Goal: Information Seeking & Learning: Learn about a topic

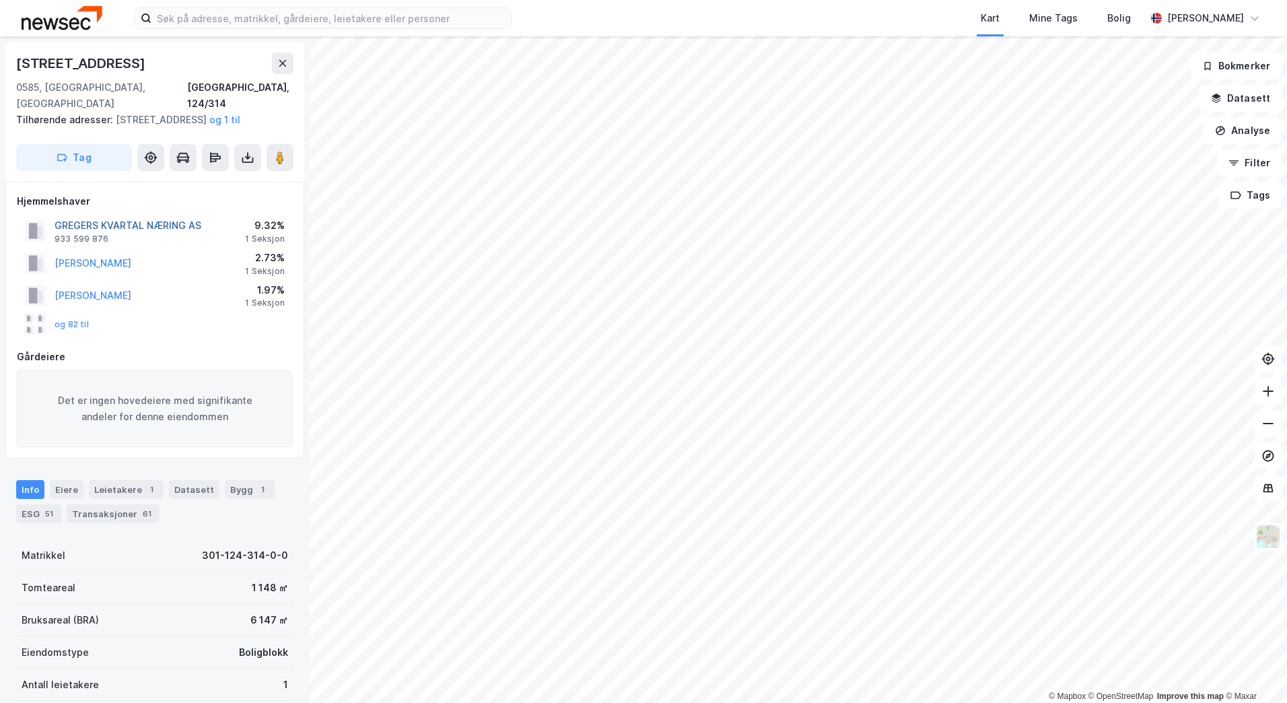
click at [0, 0] on button "GREGERS KVARTAL NÆRING AS" at bounding box center [0, 0] width 0 height 0
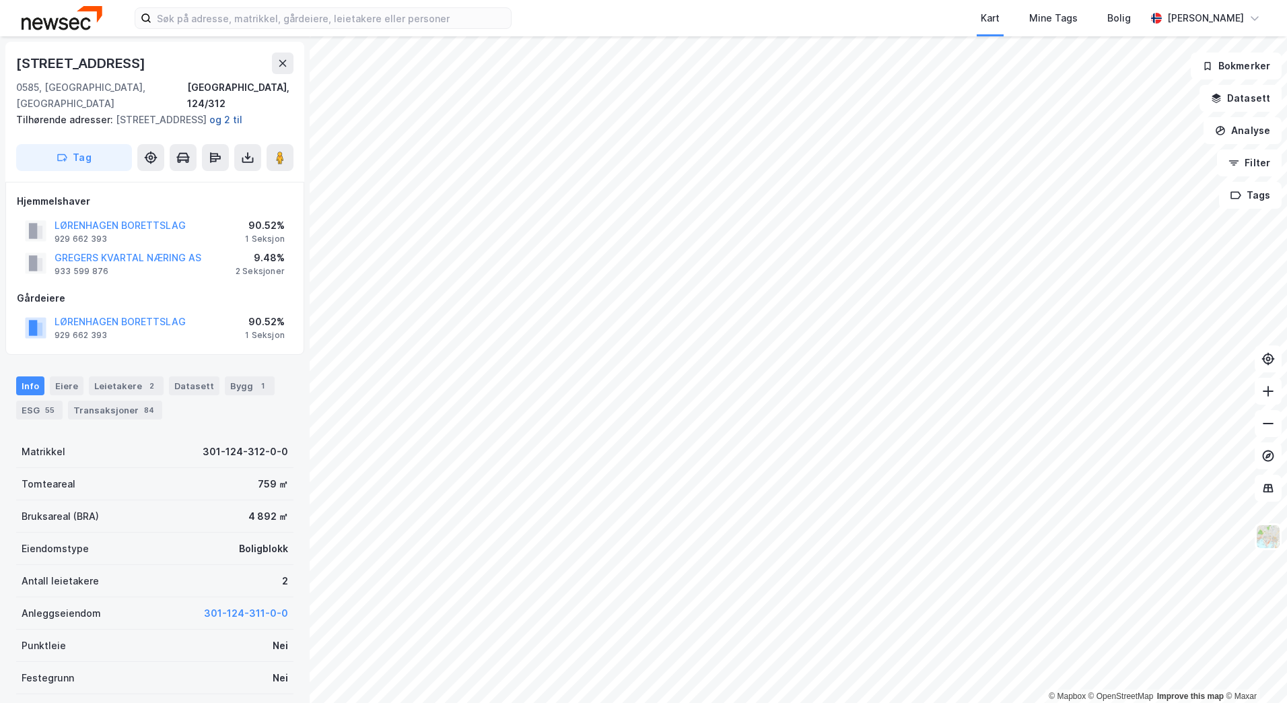
click at [0, 0] on button "og 2 til" at bounding box center [0, 0] width 0 height 0
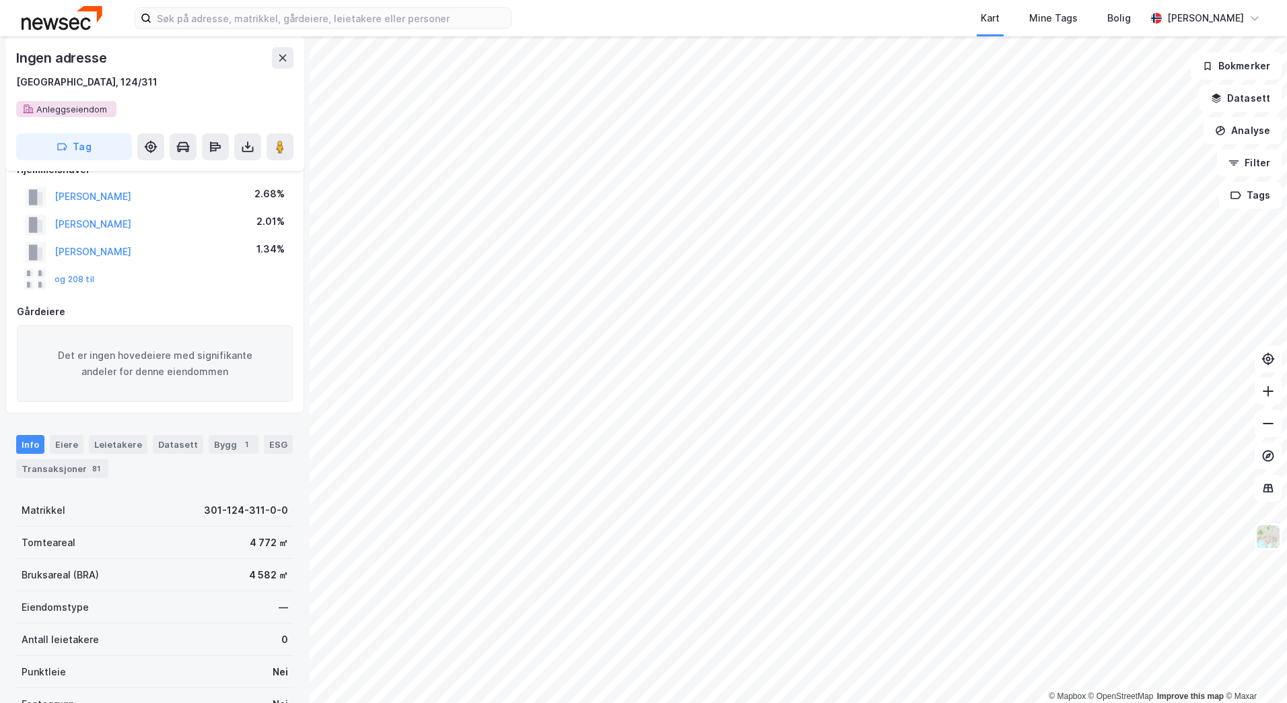
scroll to position [2, 0]
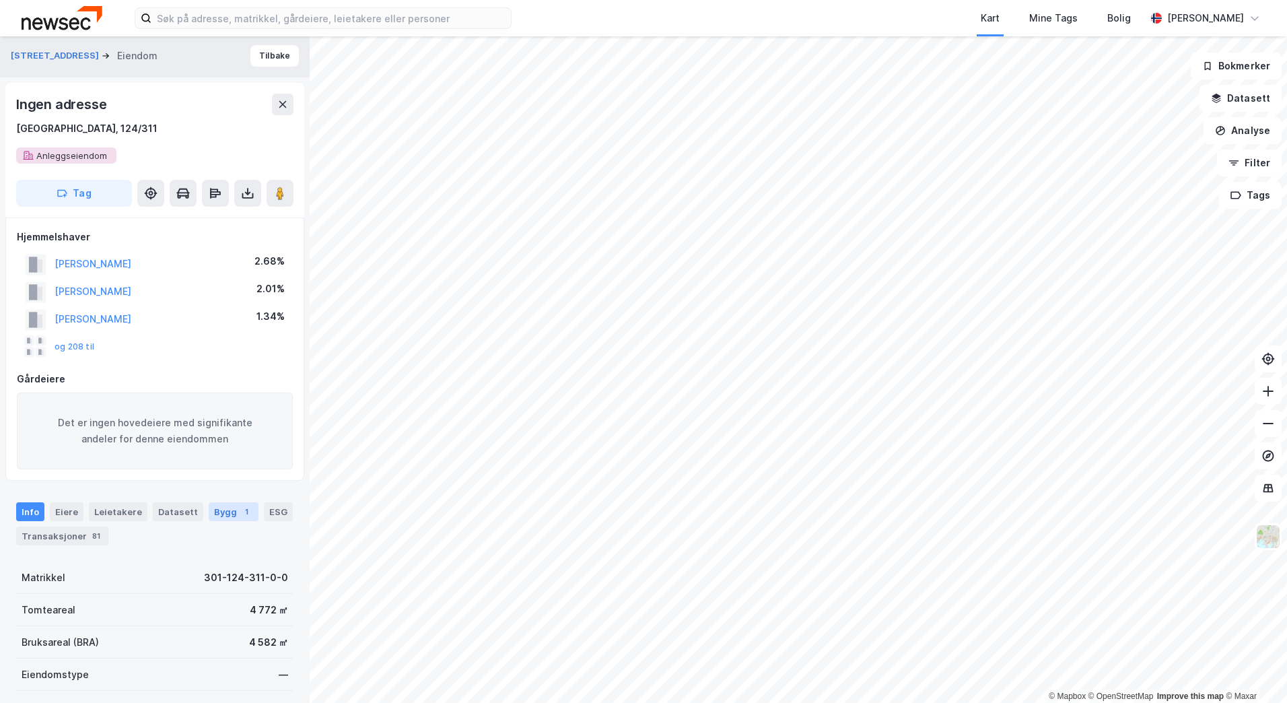
click at [211, 505] on div "Bygg 1" at bounding box center [234, 511] width 50 height 19
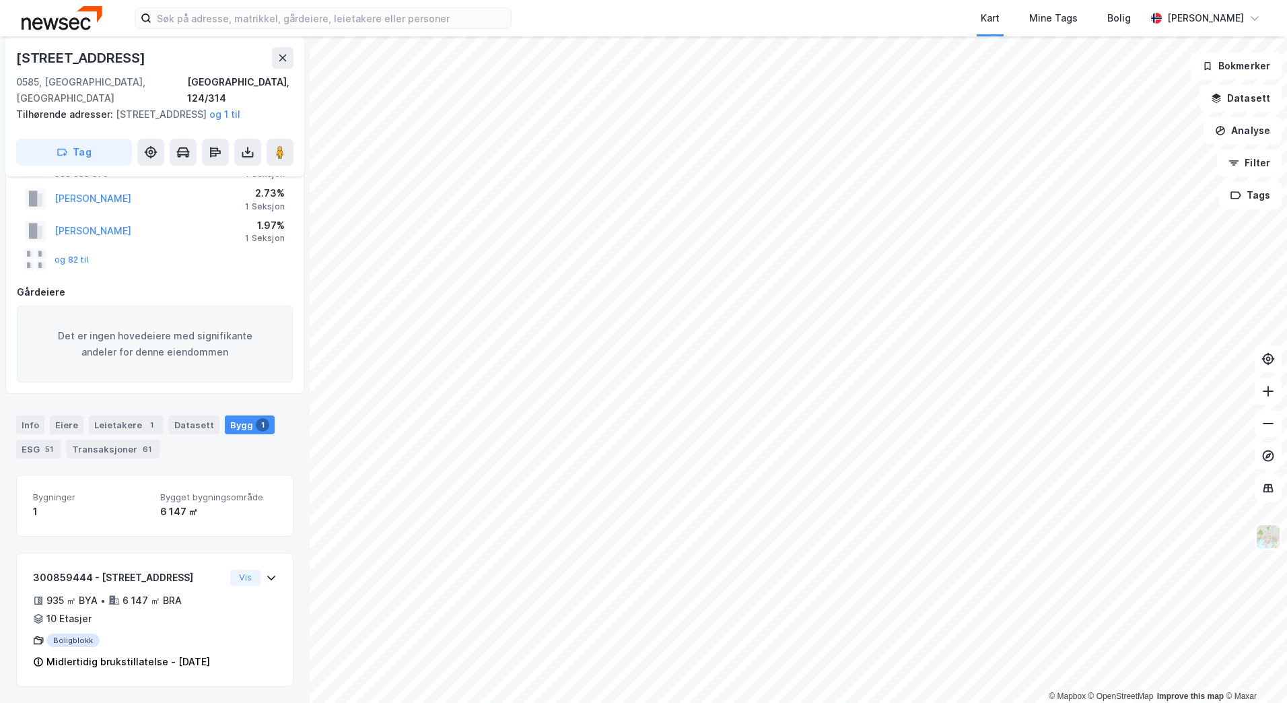
scroll to position [81, 0]
click at [0, 0] on button "og 1 til" at bounding box center [0, 0] width 0 height 0
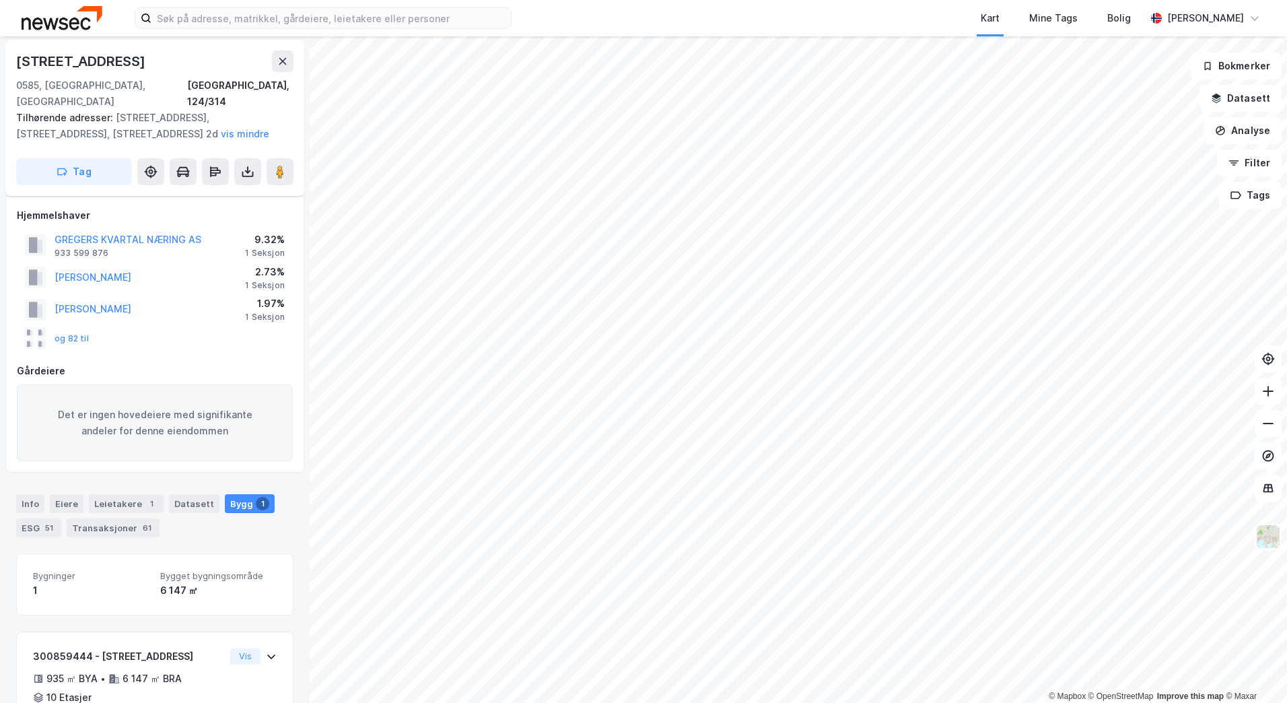
scroll to position [0, 0]
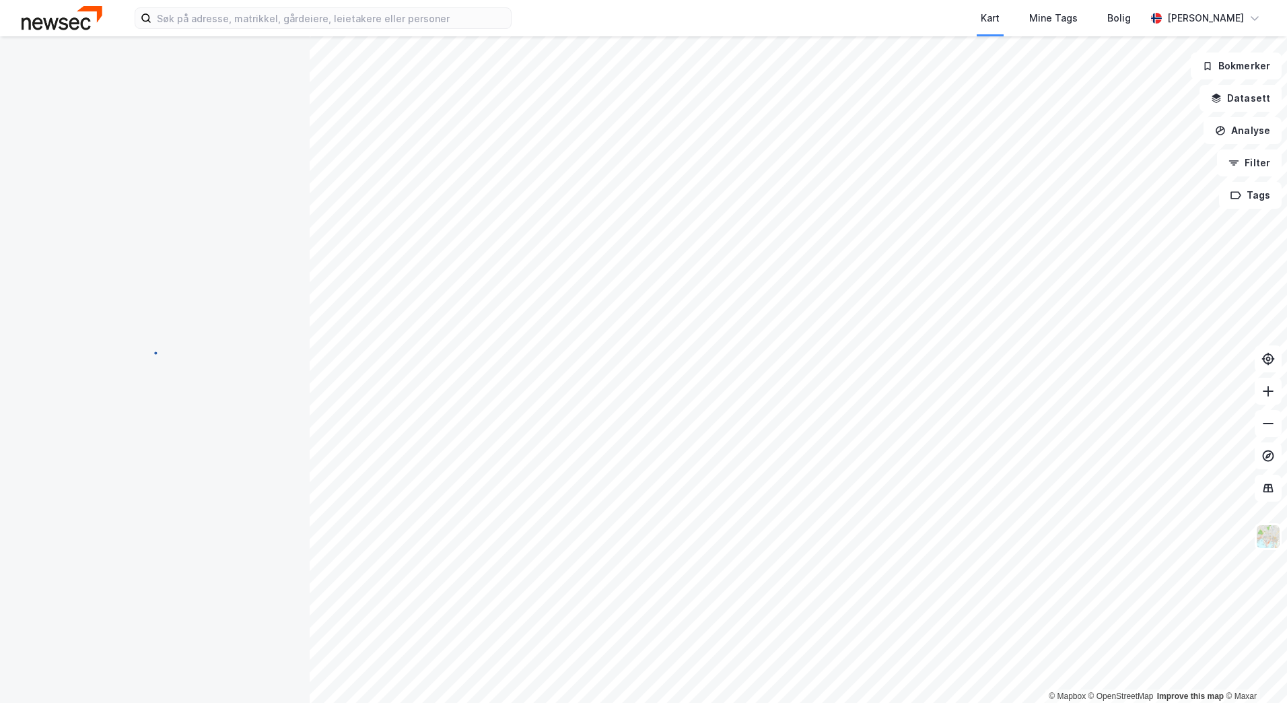
scroll to position [1, 0]
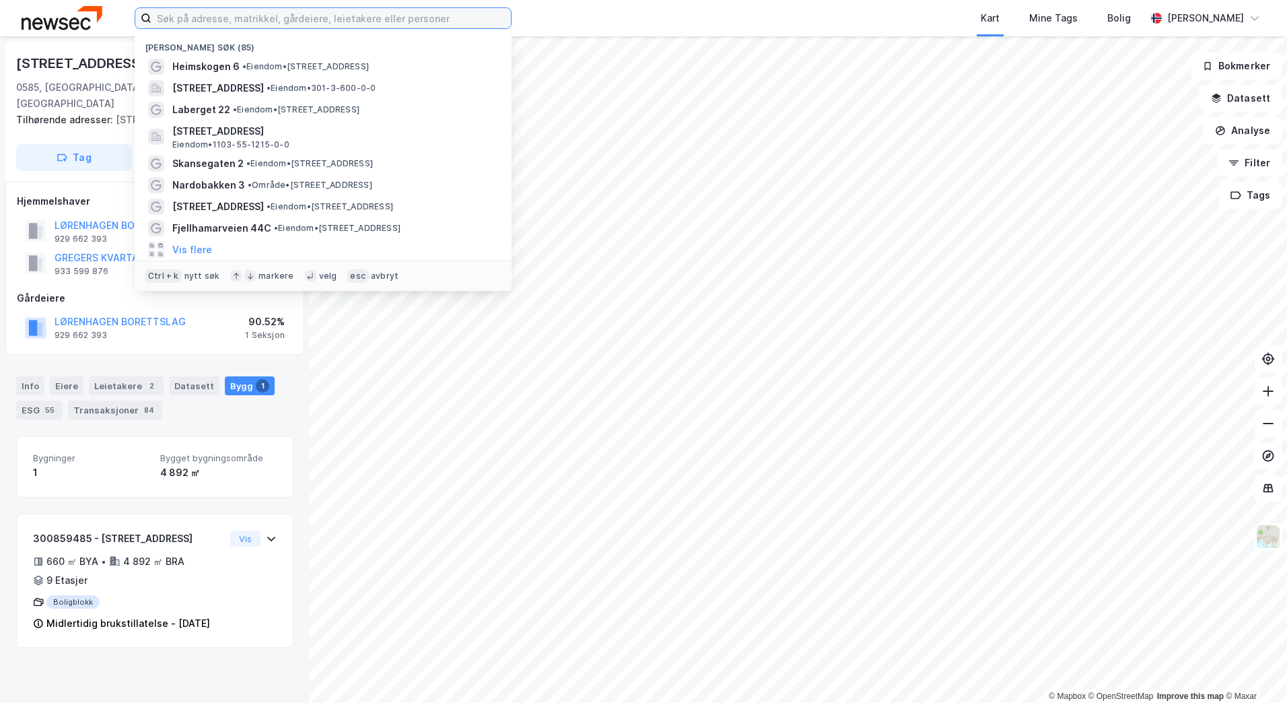
click at [224, 20] on input at bounding box center [331, 18] width 360 height 20
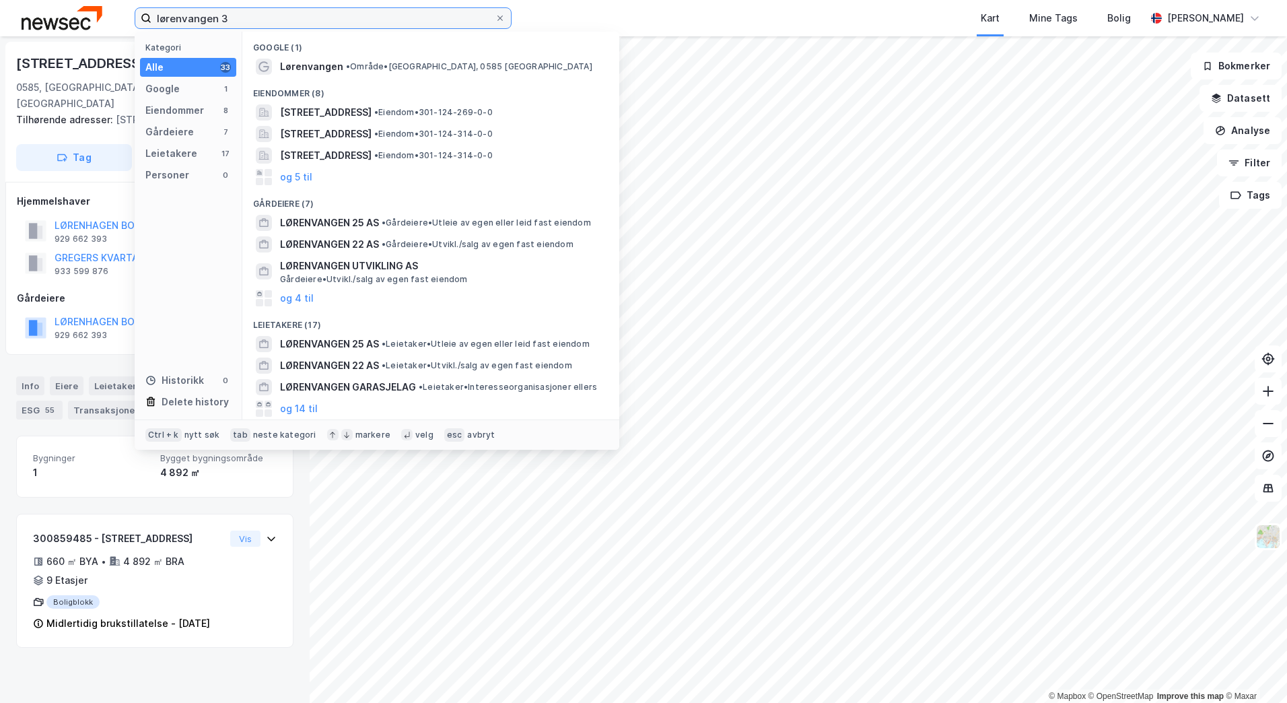
type input "lørenvangen 3"
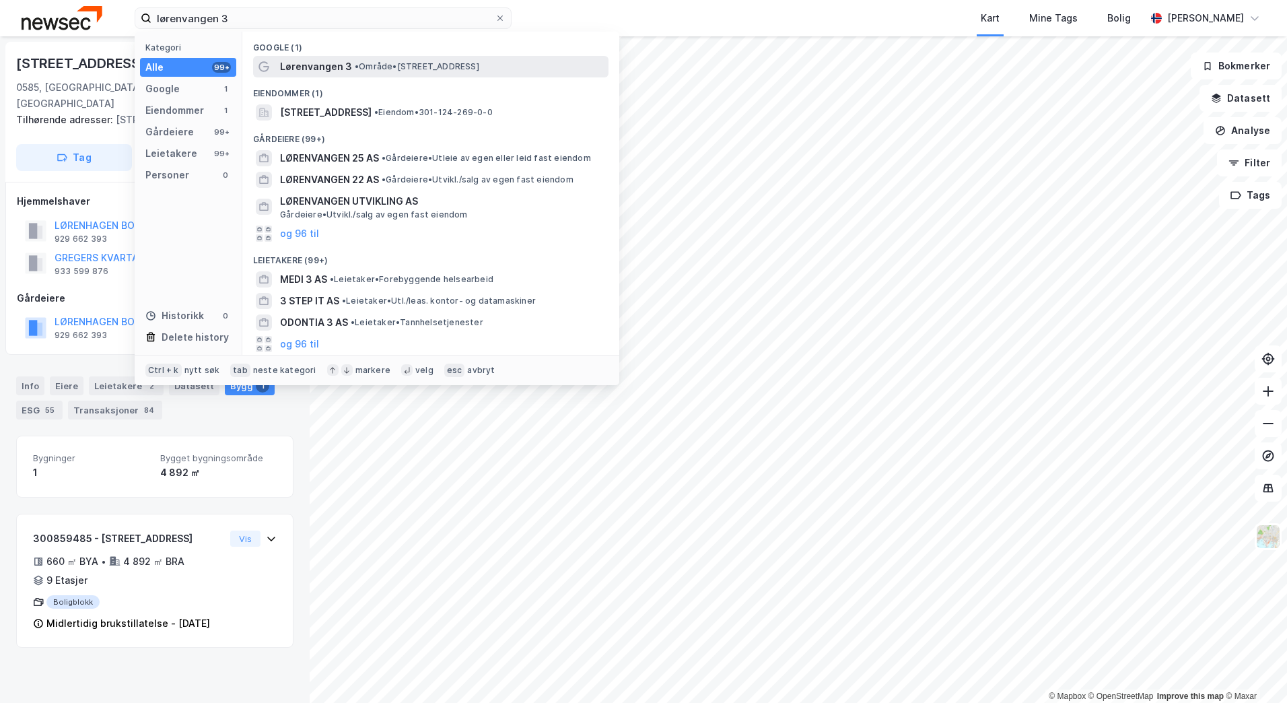
click at [323, 63] on span "Lørenvangen 3" at bounding box center [316, 67] width 72 height 16
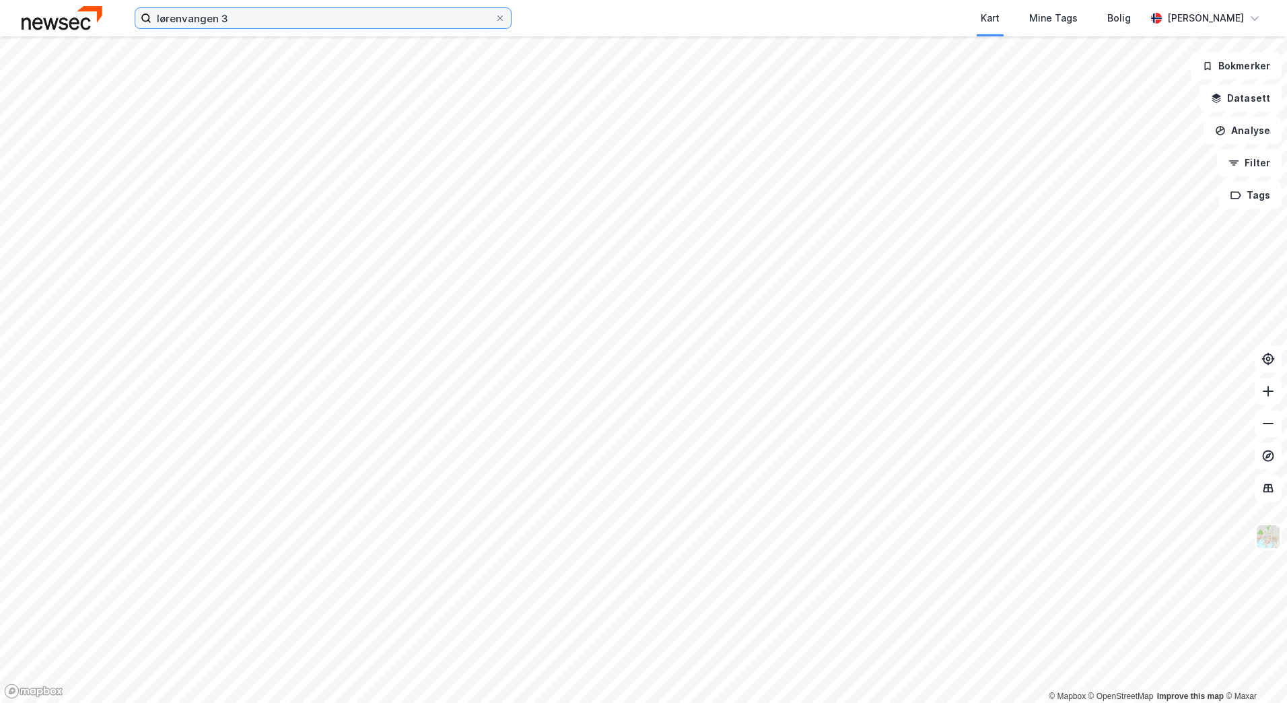
click at [240, 24] on input "lørenvangen 3" at bounding box center [322, 18] width 343 height 20
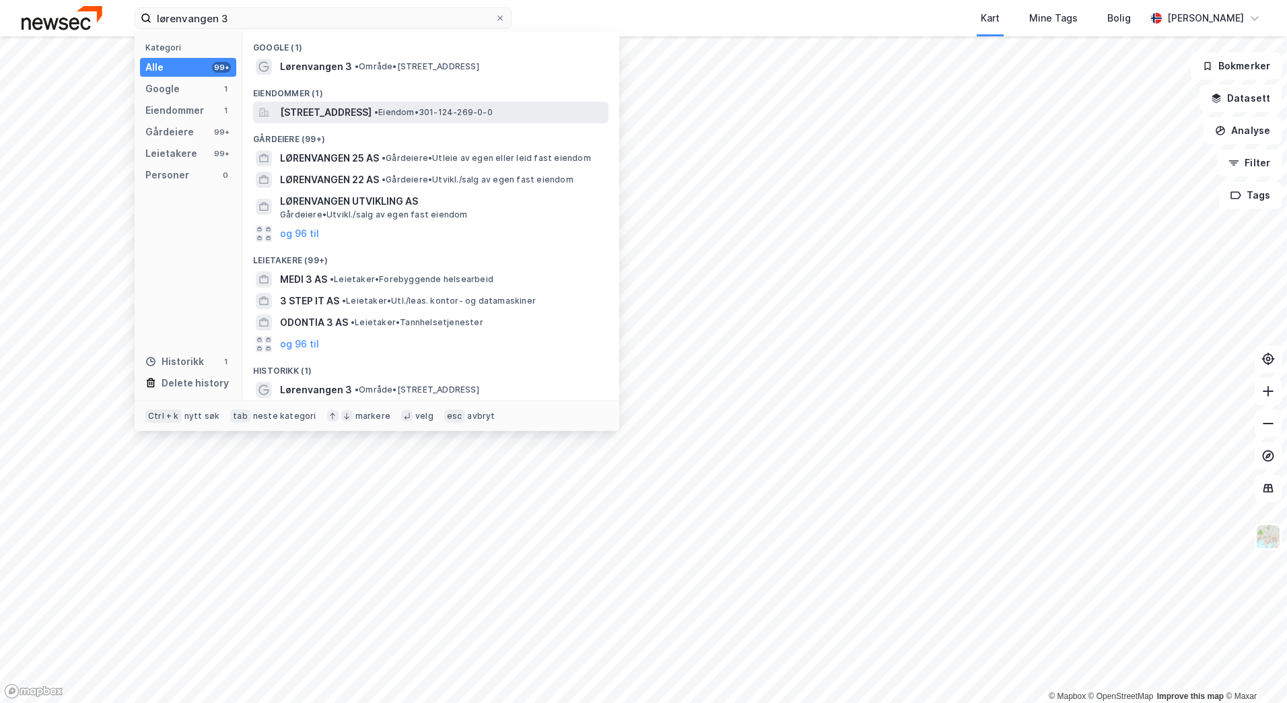
click at [364, 112] on span "[STREET_ADDRESS]" at bounding box center [326, 112] width 92 height 16
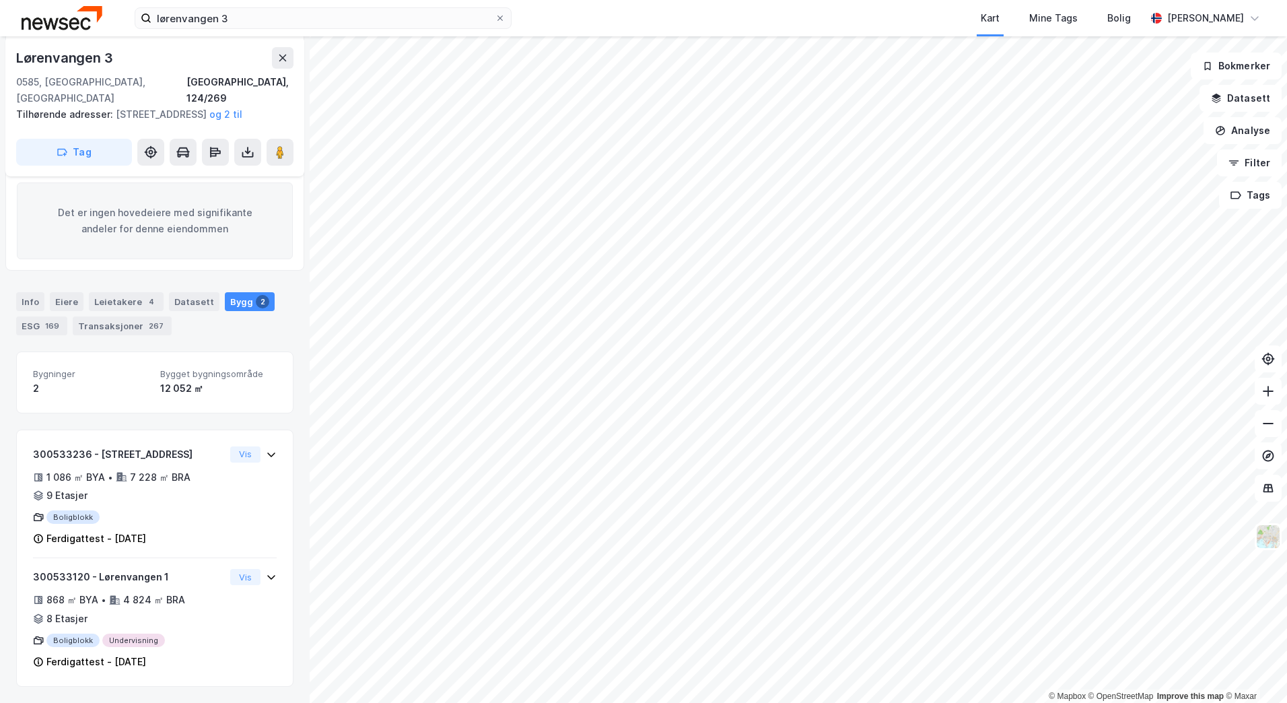
scroll to position [43, 0]
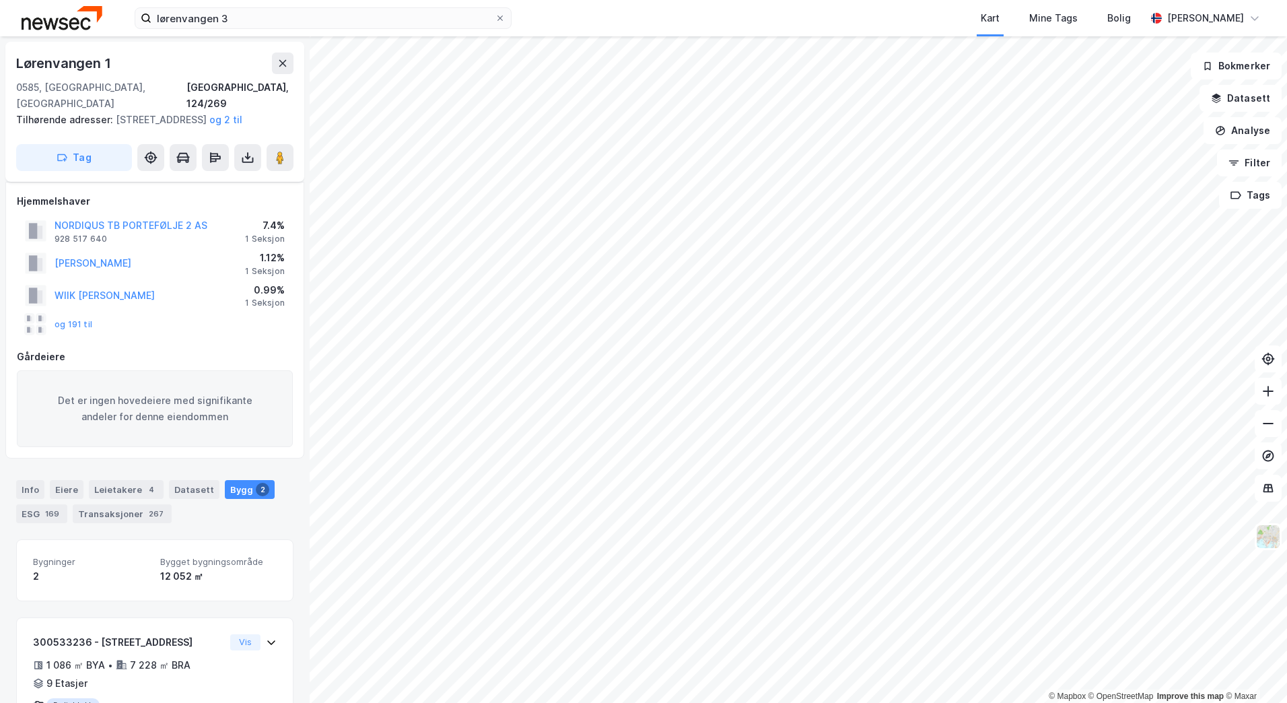
scroll to position [188, 0]
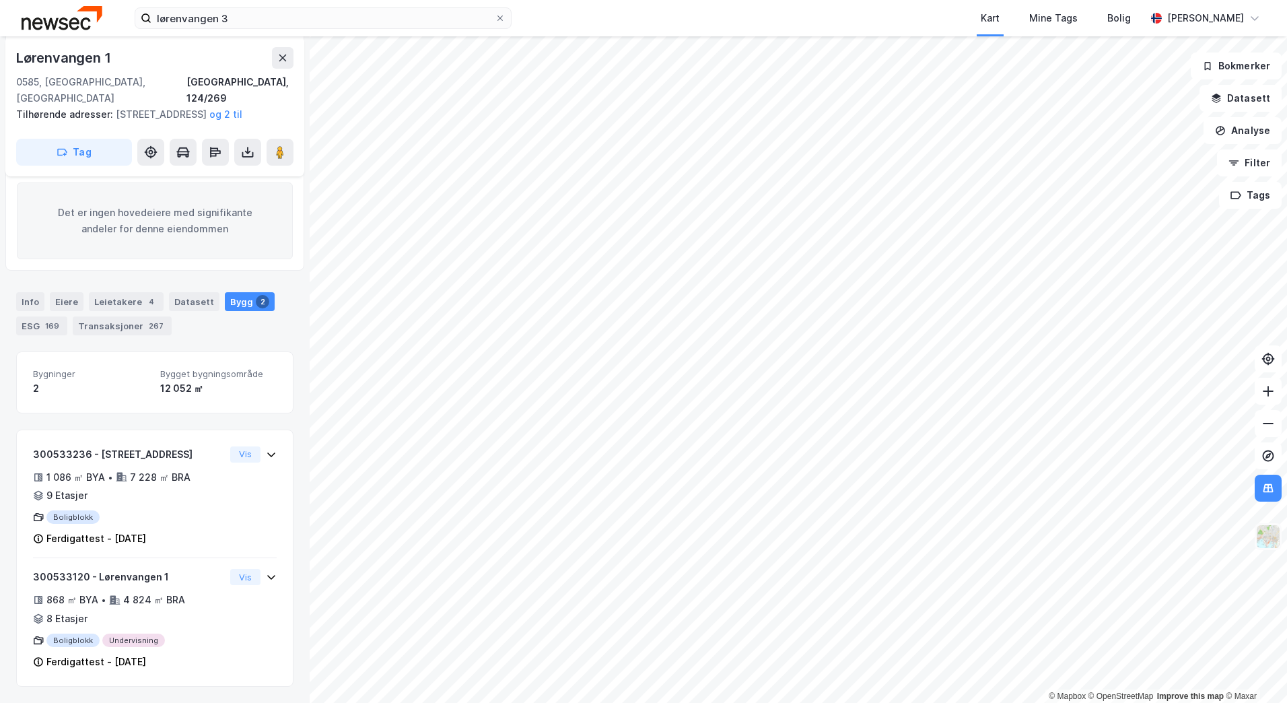
click at [1266, 538] on img at bounding box center [1269, 537] width 26 height 26
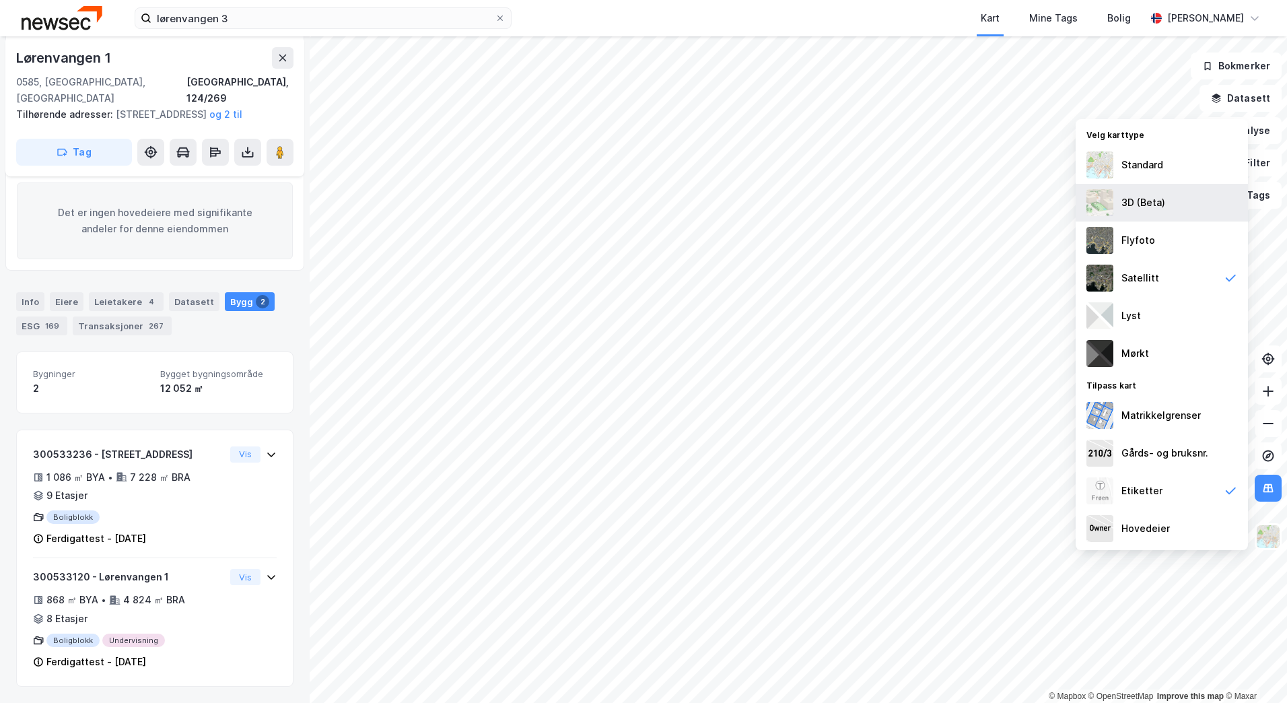
click at [1169, 217] on div "3D (Beta)" at bounding box center [1162, 203] width 172 height 38
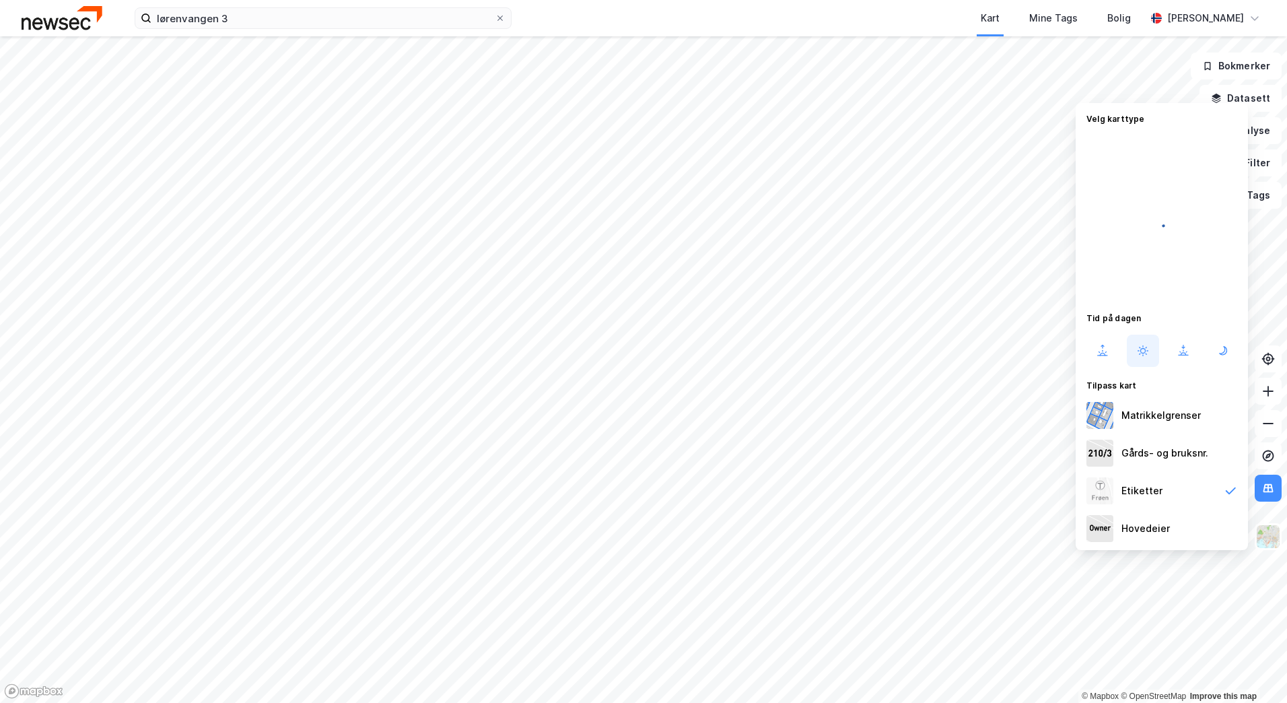
click at [1269, 489] on div at bounding box center [643, 351] width 1287 height 703
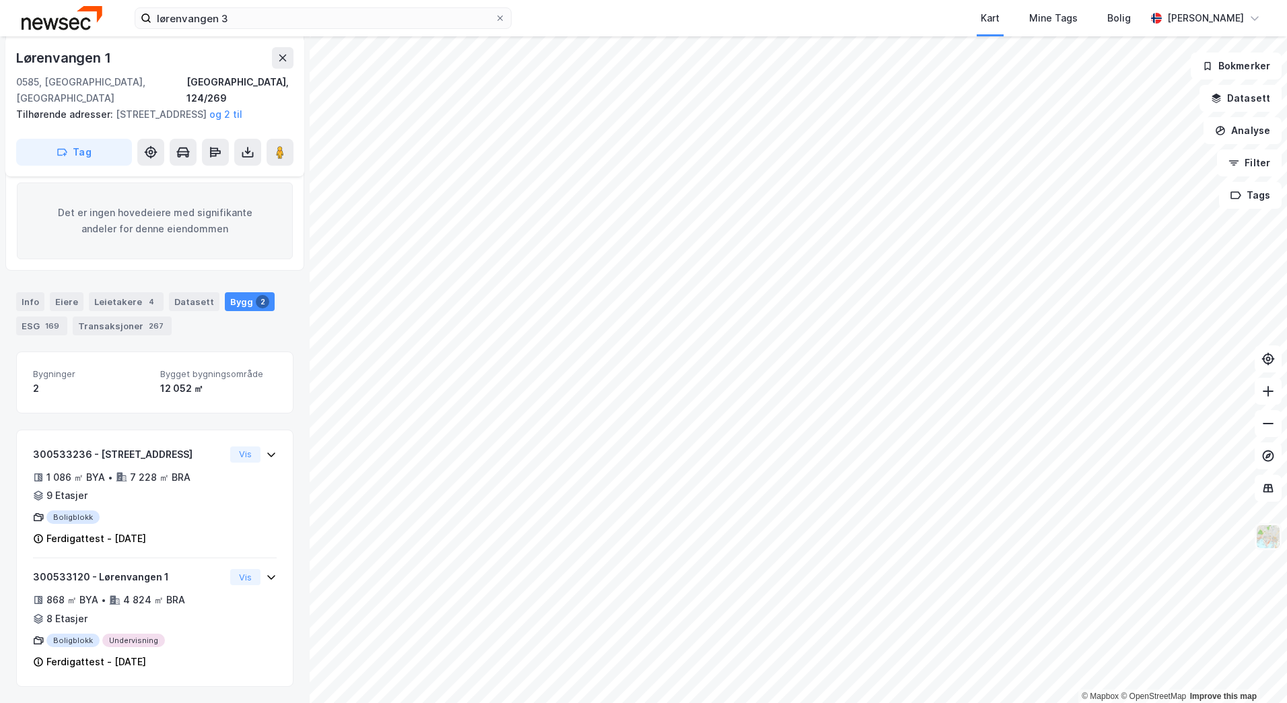
click at [1263, 540] on img at bounding box center [1269, 537] width 26 height 26
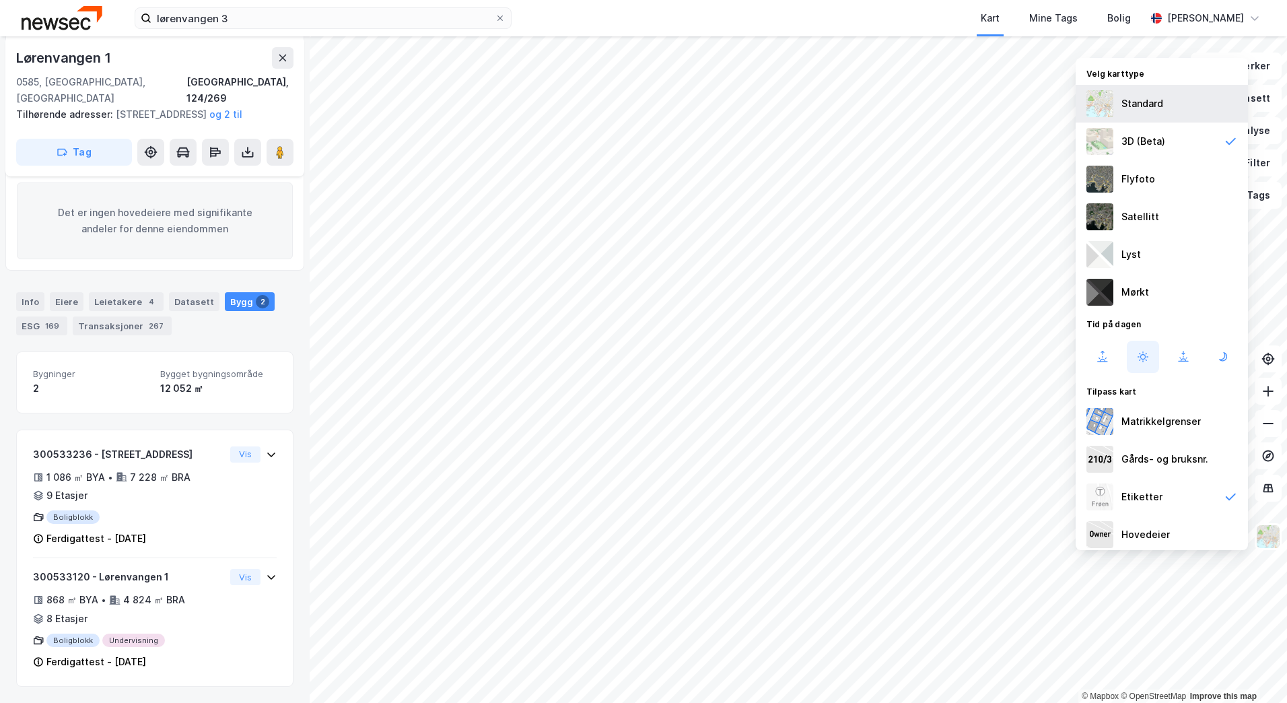
click at [1125, 107] on div "Standard" at bounding box center [1143, 104] width 42 height 16
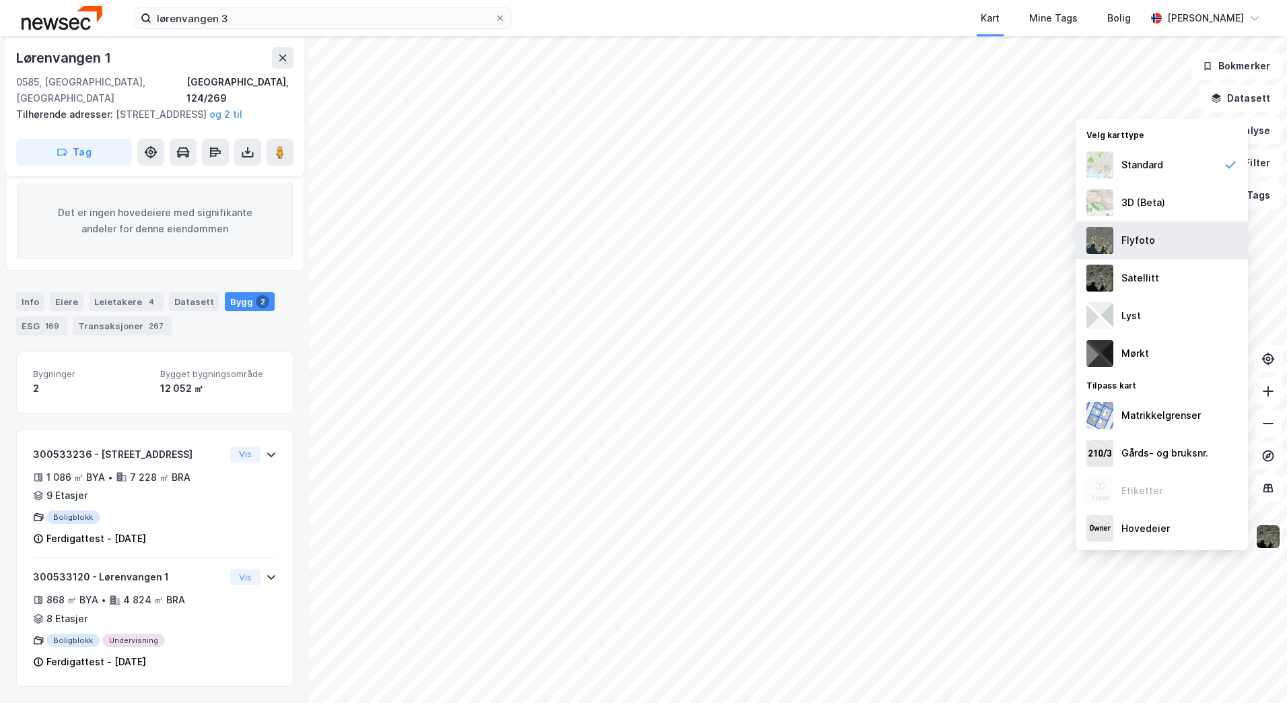
click at [1136, 238] on div "Flyfoto" at bounding box center [1139, 240] width 34 height 16
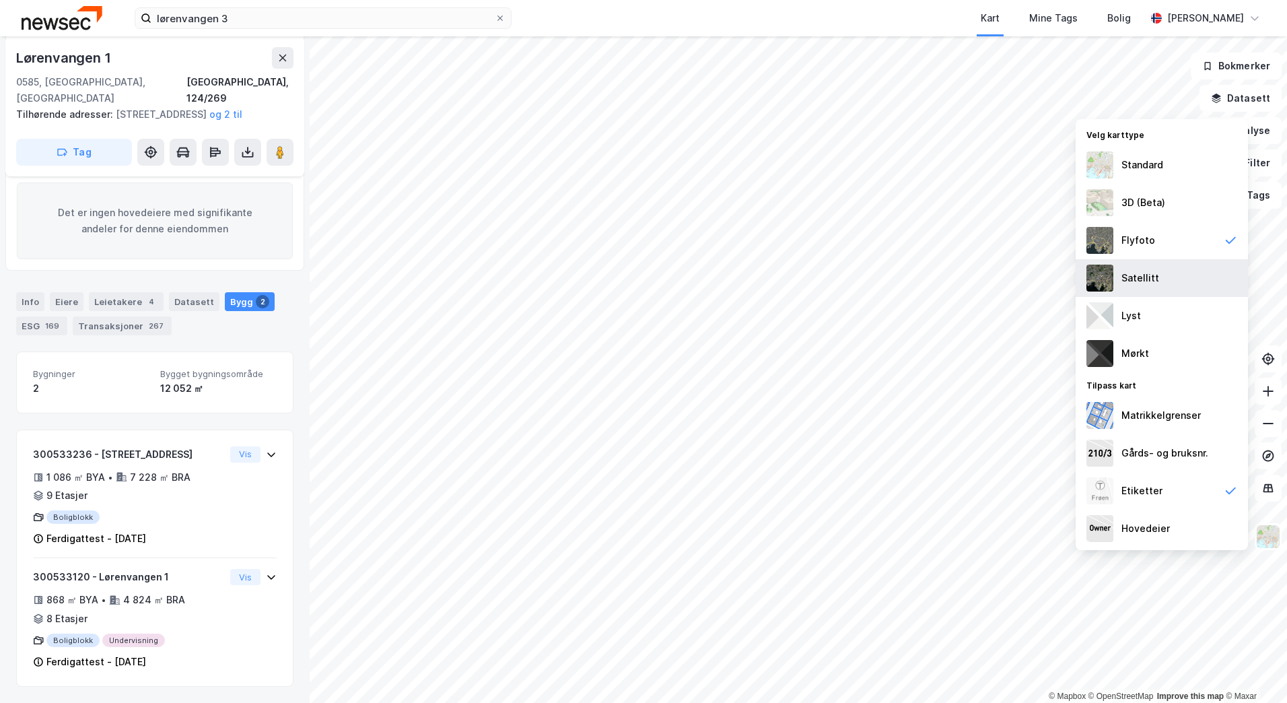
click at [1121, 267] on div "Satellitt" at bounding box center [1162, 278] width 172 height 38
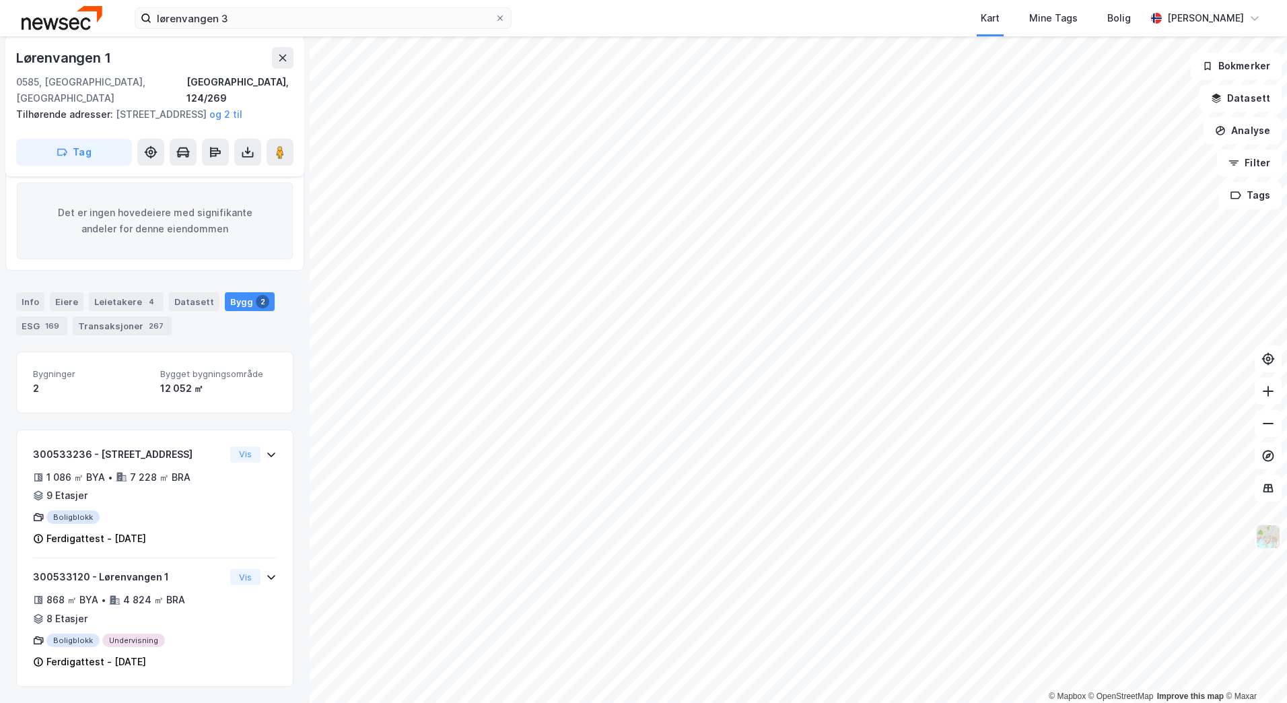
click at [1262, 533] on img at bounding box center [1269, 537] width 26 height 26
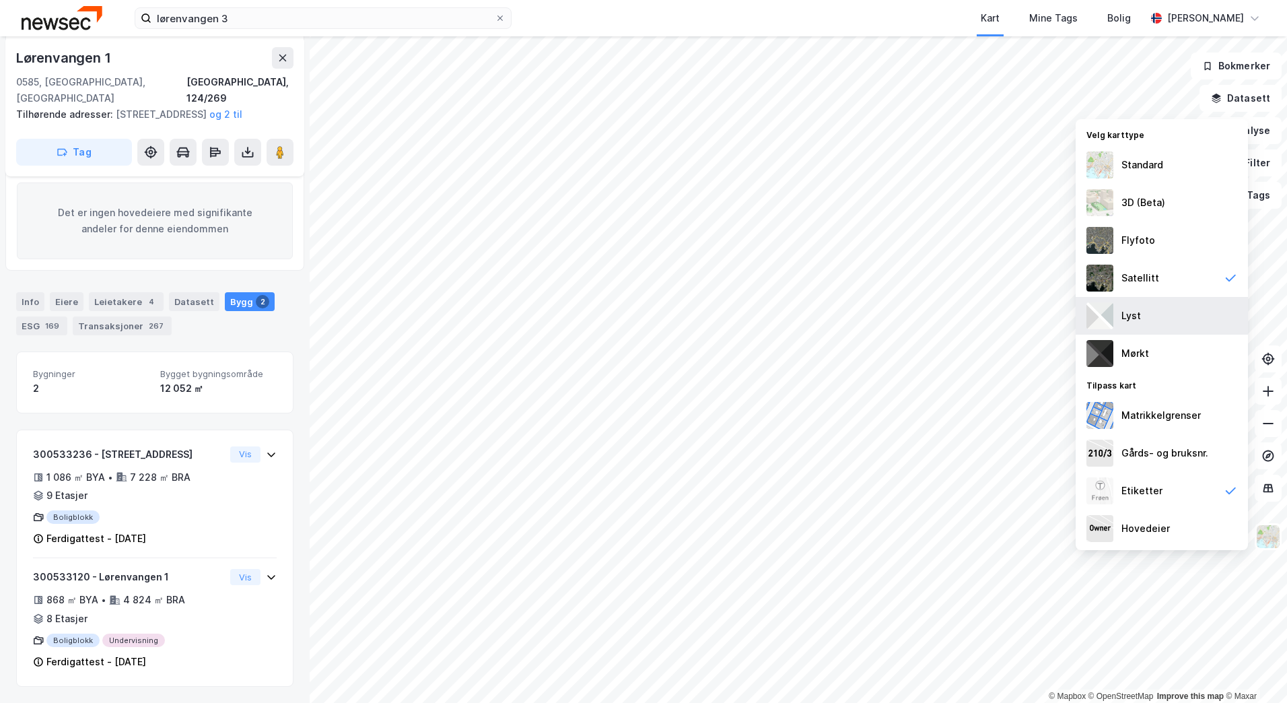
click at [1156, 319] on div "Lyst" at bounding box center [1162, 316] width 172 height 38
click at [1266, 542] on img at bounding box center [1269, 537] width 26 height 26
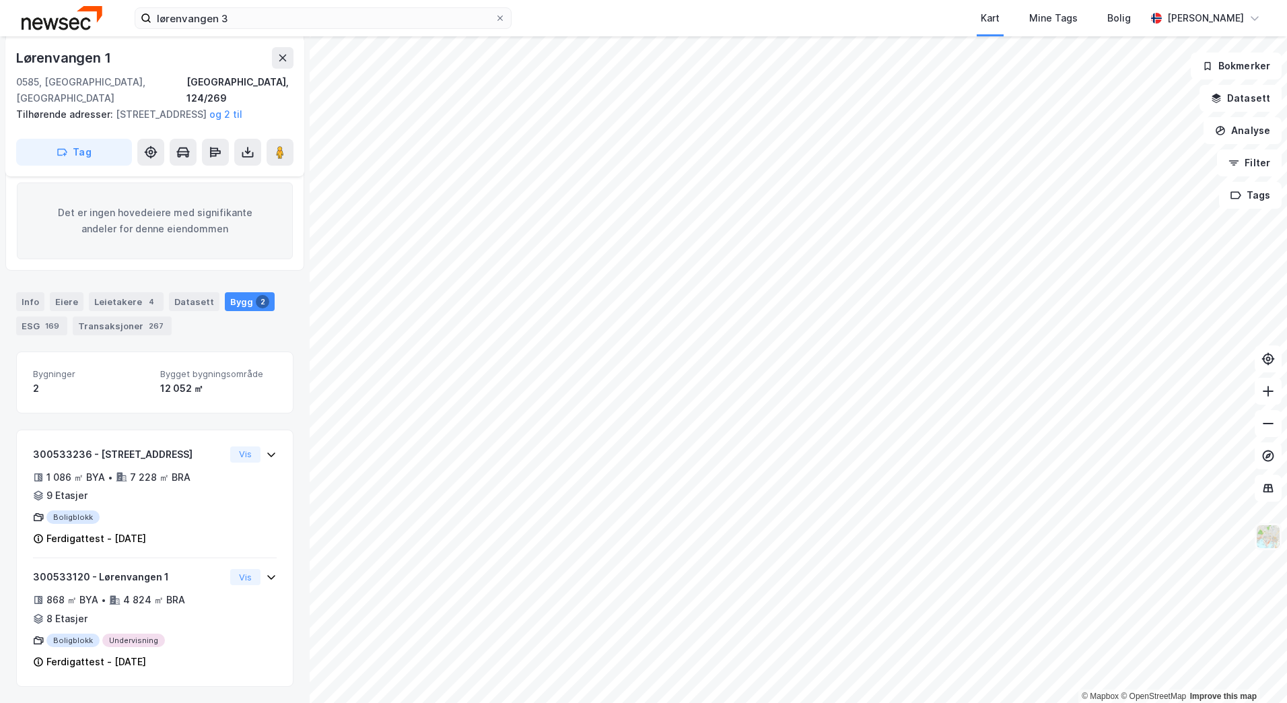
click at [1270, 548] on img at bounding box center [1269, 537] width 26 height 26
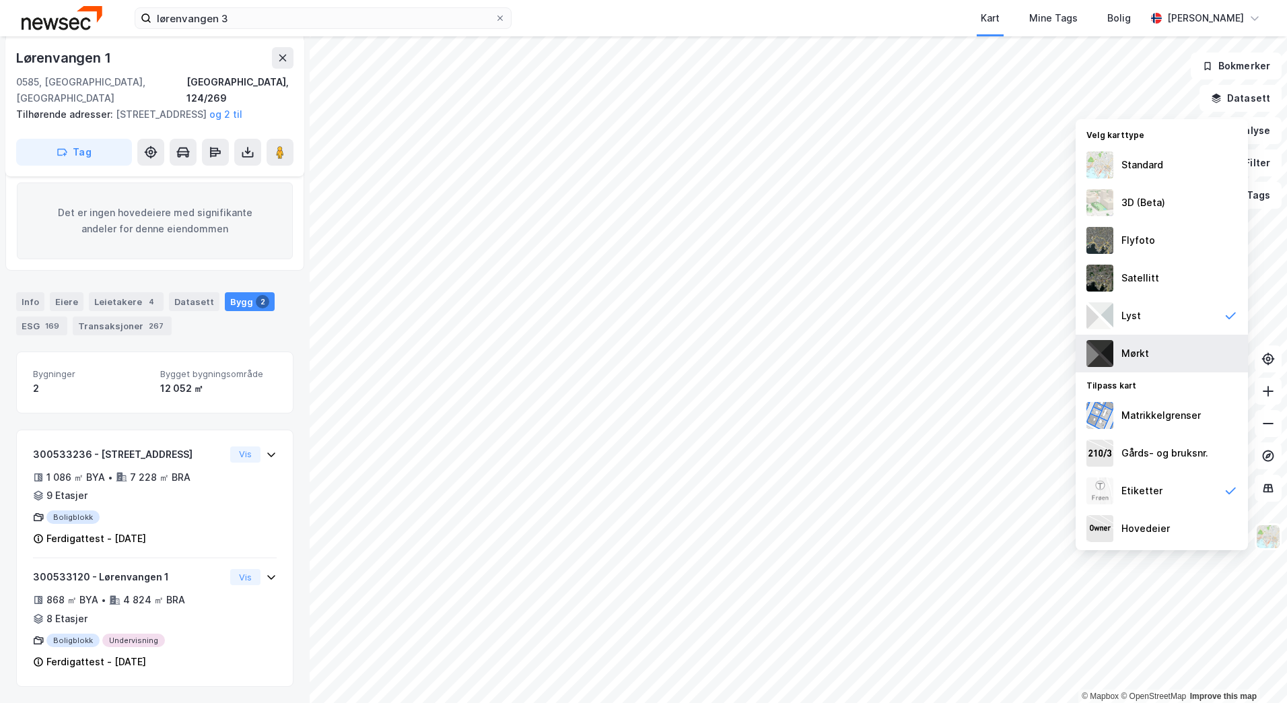
click at [1160, 343] on div "Mørkt" at bounding box center [1162, 354] width 172 height 38
click at [1263, 539] on img at bounding box center [1269, 537] width 26 height 26
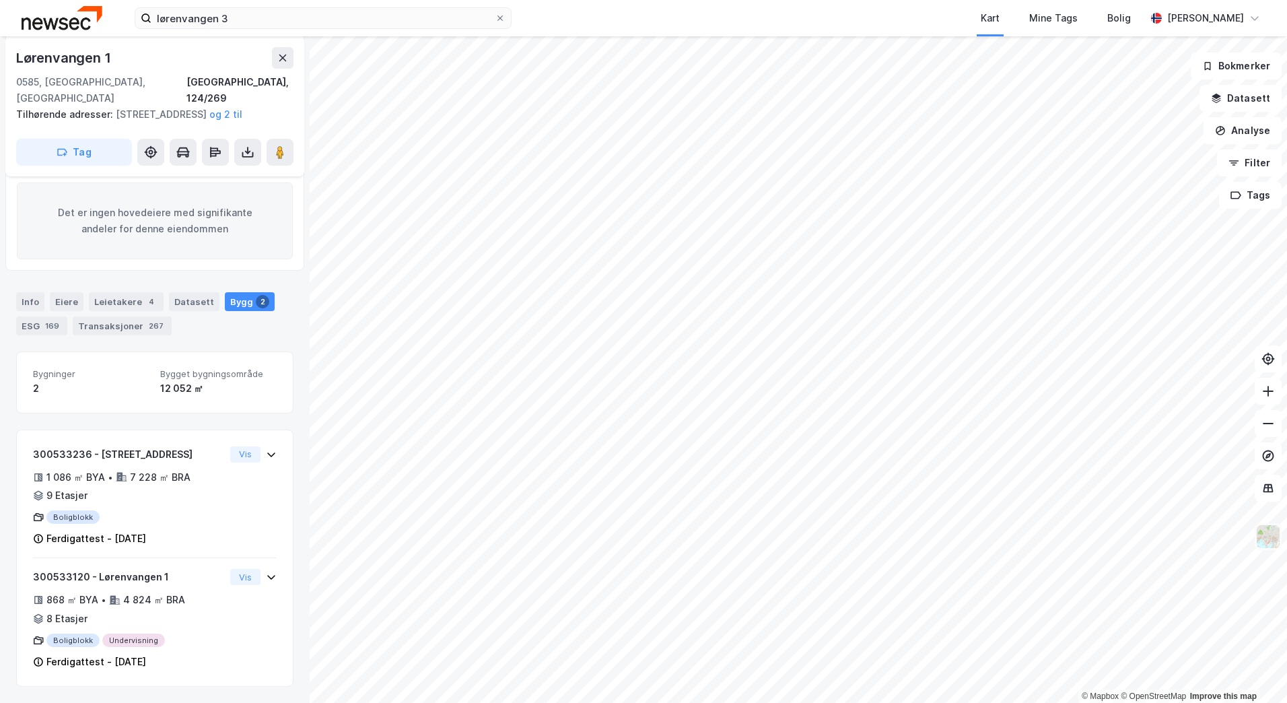
click at [1269, 535] on img at bounding box center [1269, 537] width 26 height 26
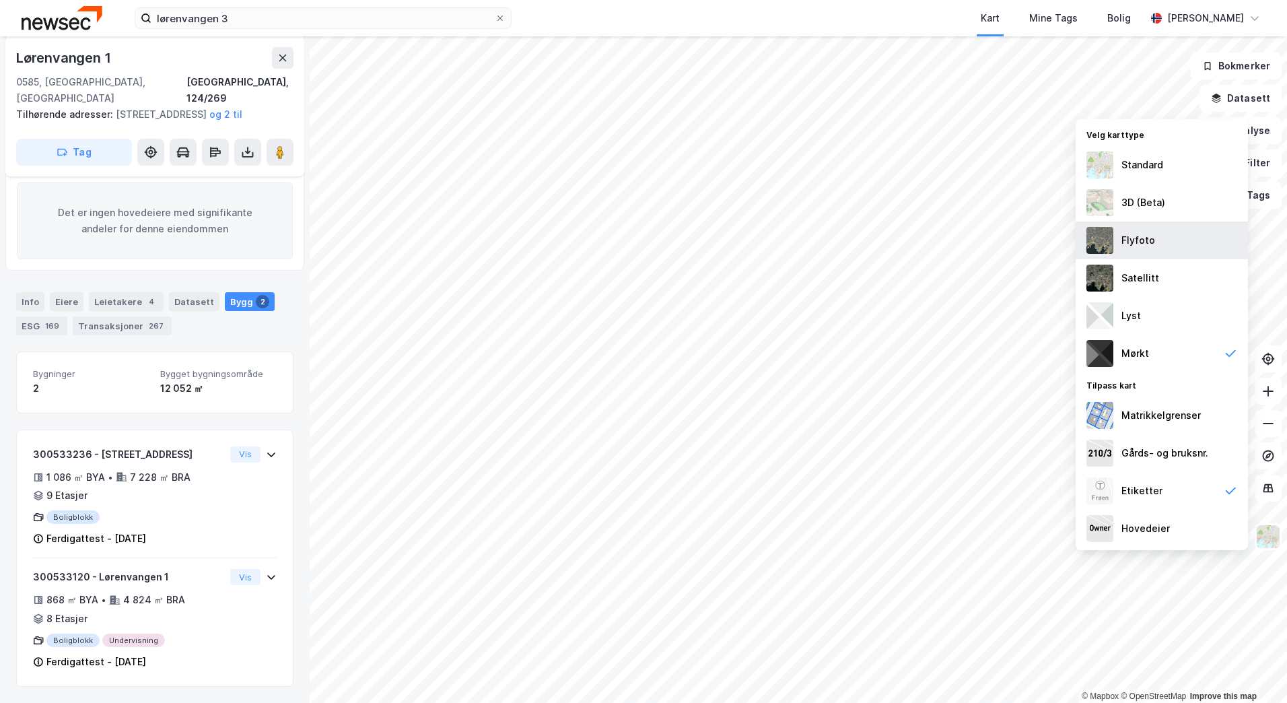
click at [1149, 244] on div "Flyfoto" at bounding box center [1139, 240] width 34 height 16
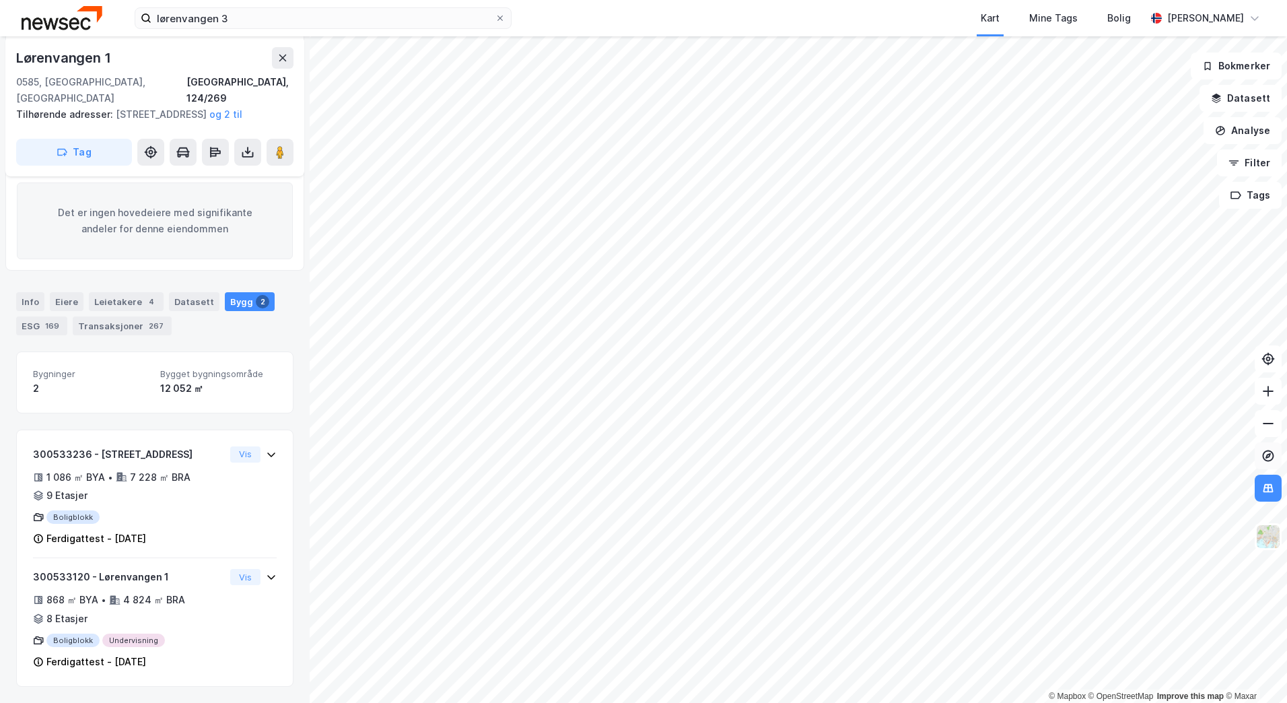
click at [1264, 454] on icon at bounding box center [1268, 455] width 11 height 11
